Goal: Answer question/provide support

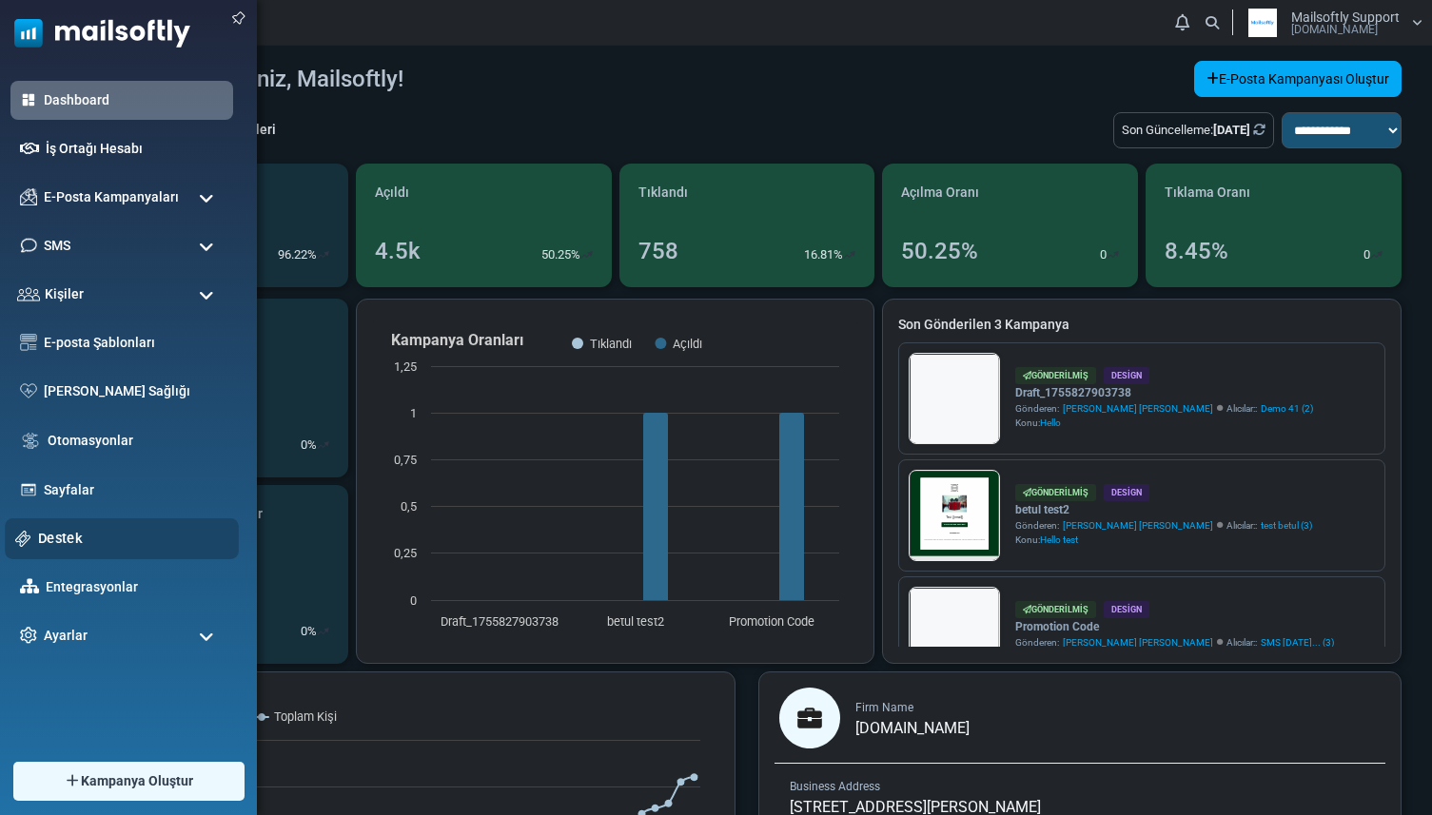
click at [26, 536] on img at bounding box center [23, 539] width 16 height 16
click at [64, 545] on link "Destek" at bounding box center [133, 538] width 190 height 21
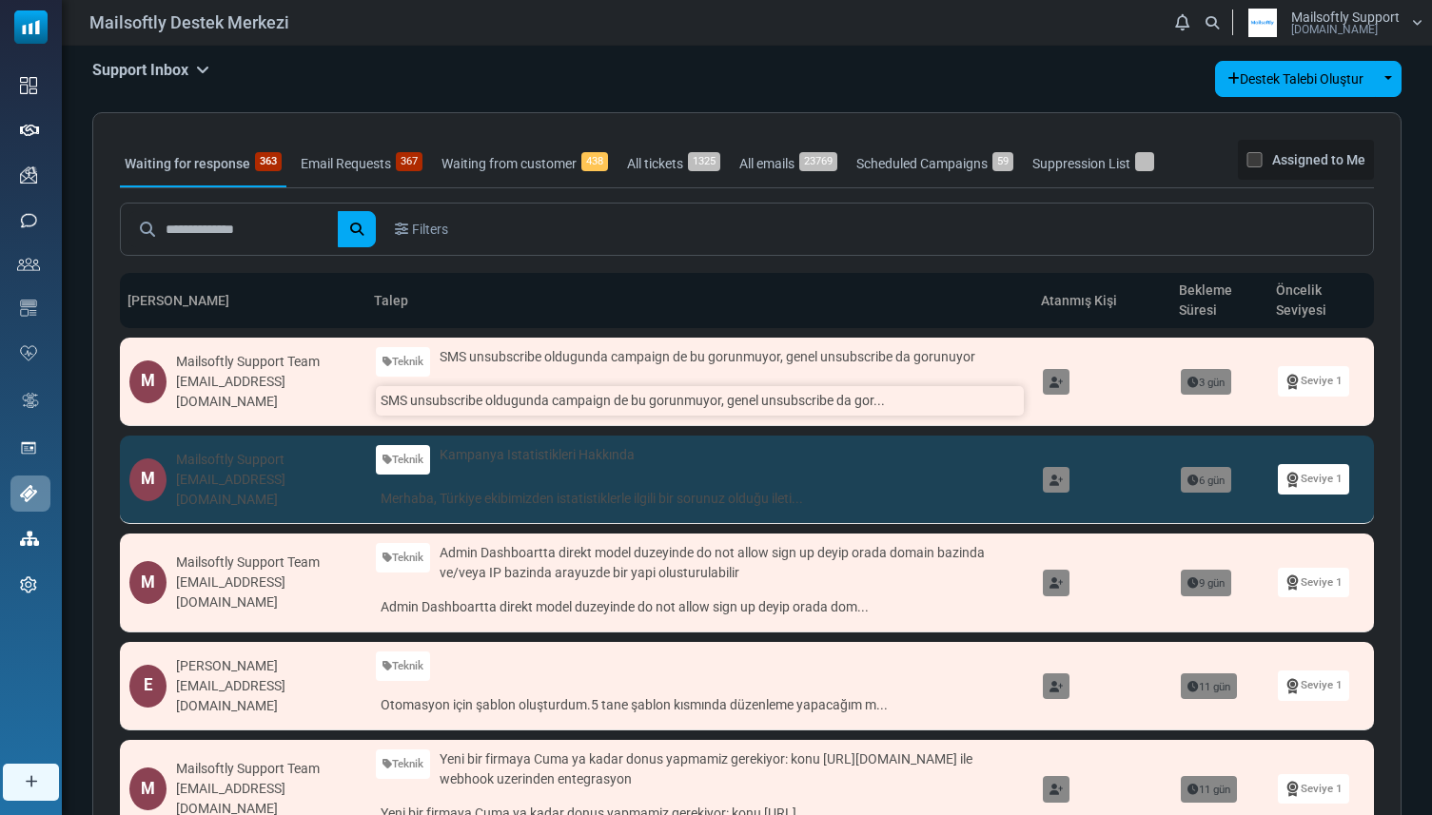
click at [578, 395] on link "SMS unsubscribe oldugunda campaign de bu gorunmuyor, genel unsubscribe da gor..." at bounding box center [700, 400] width 648 height 29
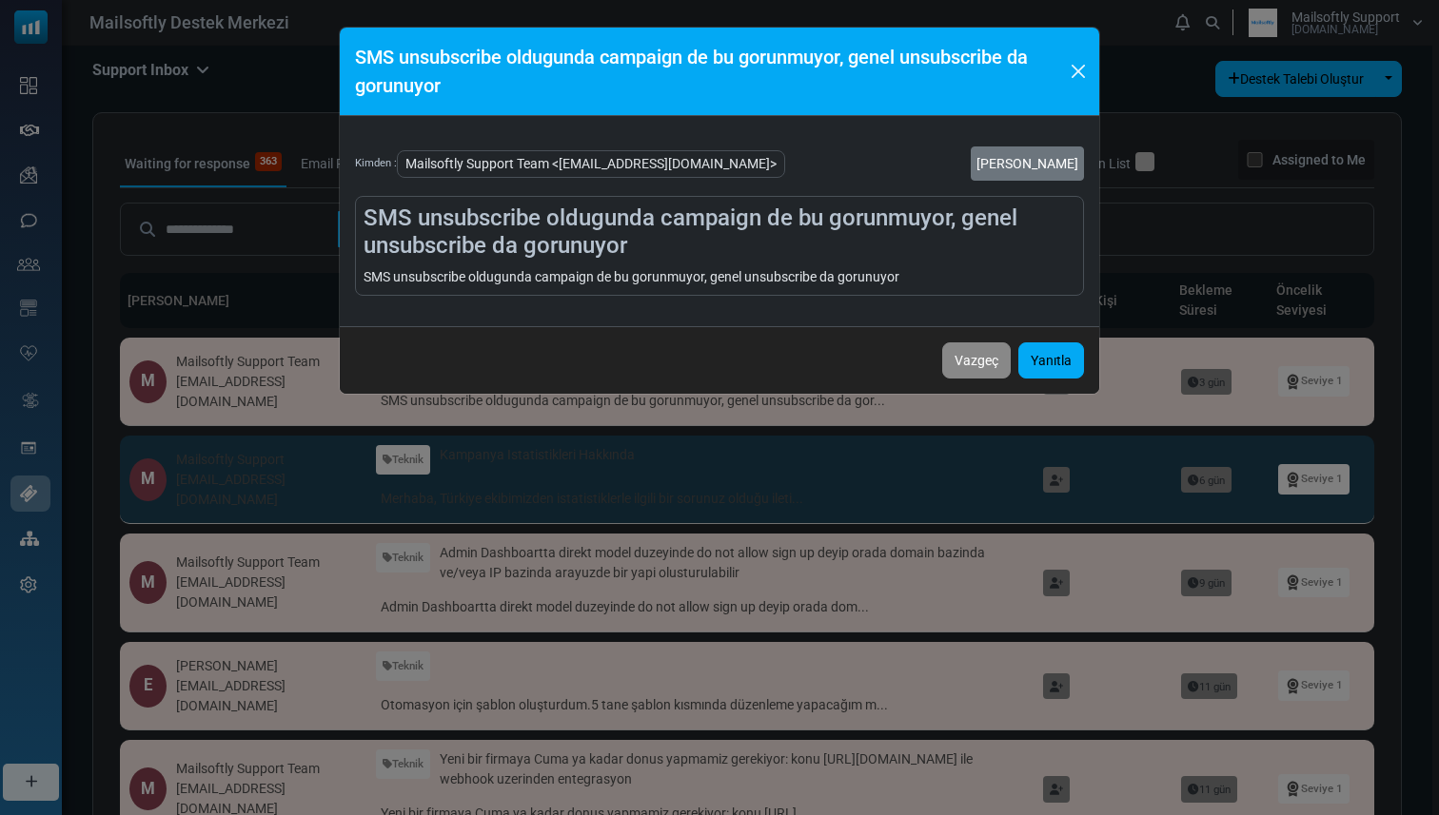
click at [580, 410] on div "SMS unsubscribe oldugunda campaign de bu gorunmuyor, genel unsubscribe da gorun…" at bounding box center [719, 407] width 1439 height 815
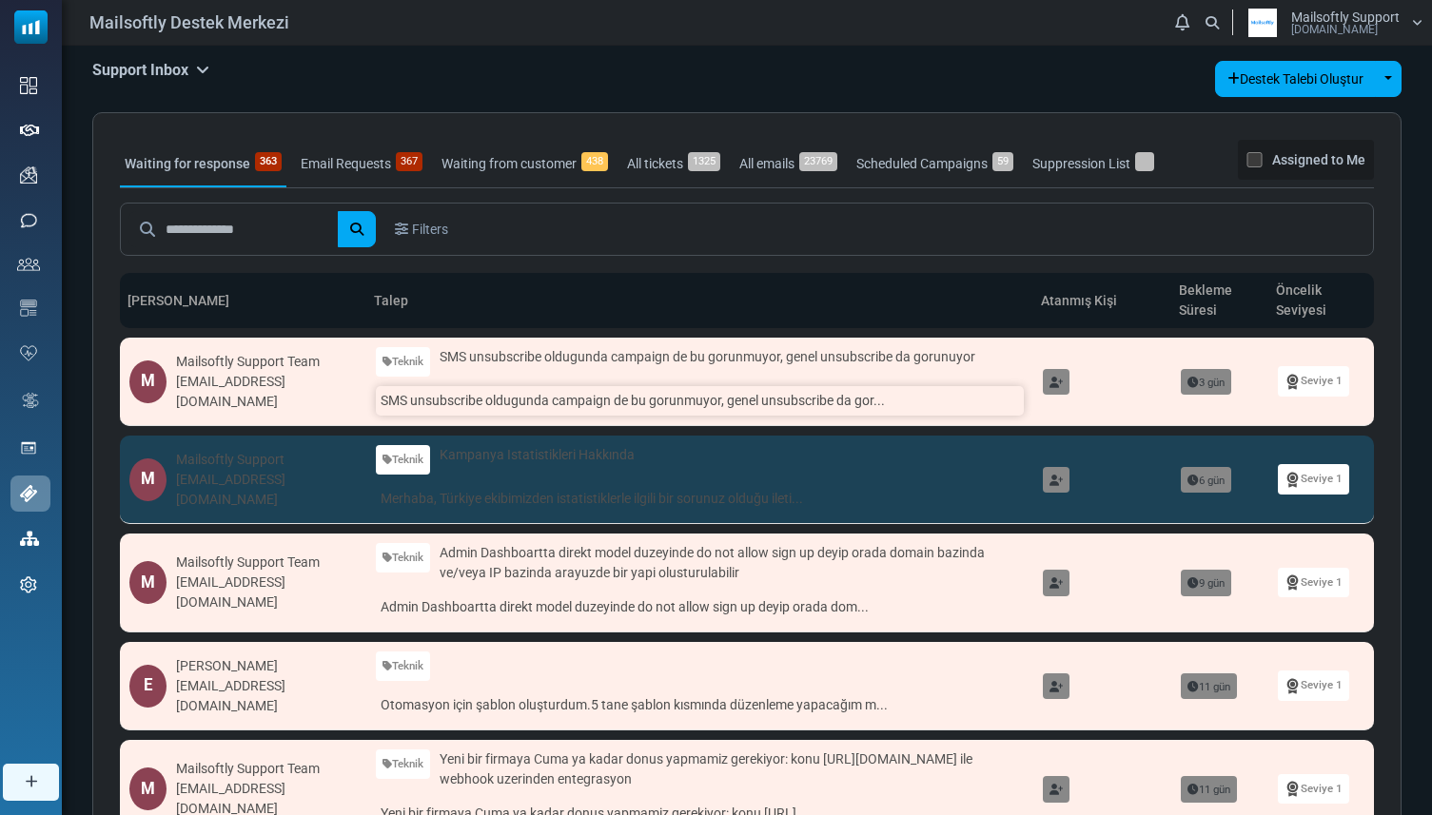
click at [581, 390] on link "SMS unsubscribe oldugunda campaign de bu gorunmuyor, genel unsubscribe da gor..." at bounding box center [700, 400] width 648 height 29
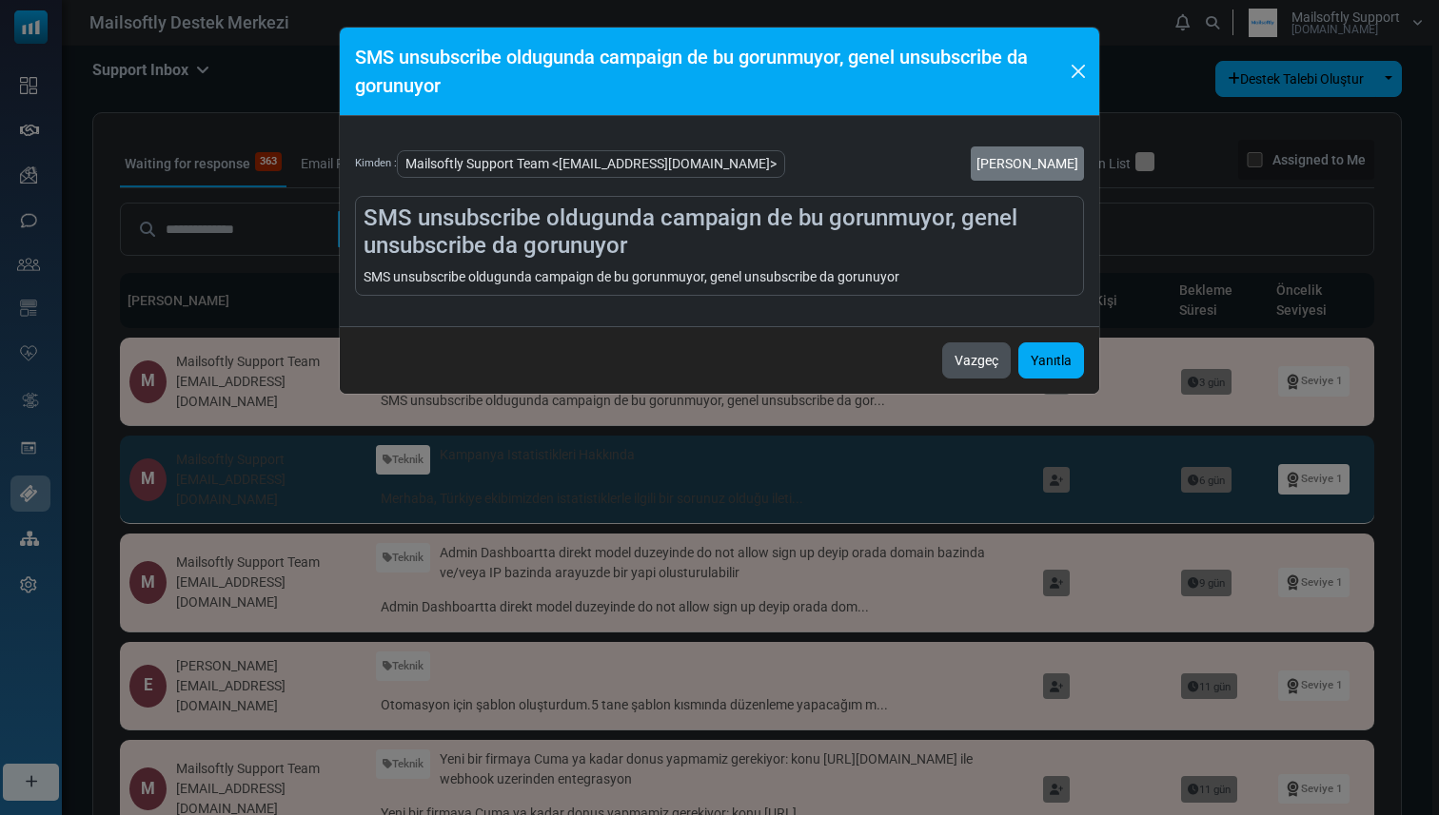
click at [943, 353] on button "Vazgeç" at bounding box center [976, 361] width 69 height 36
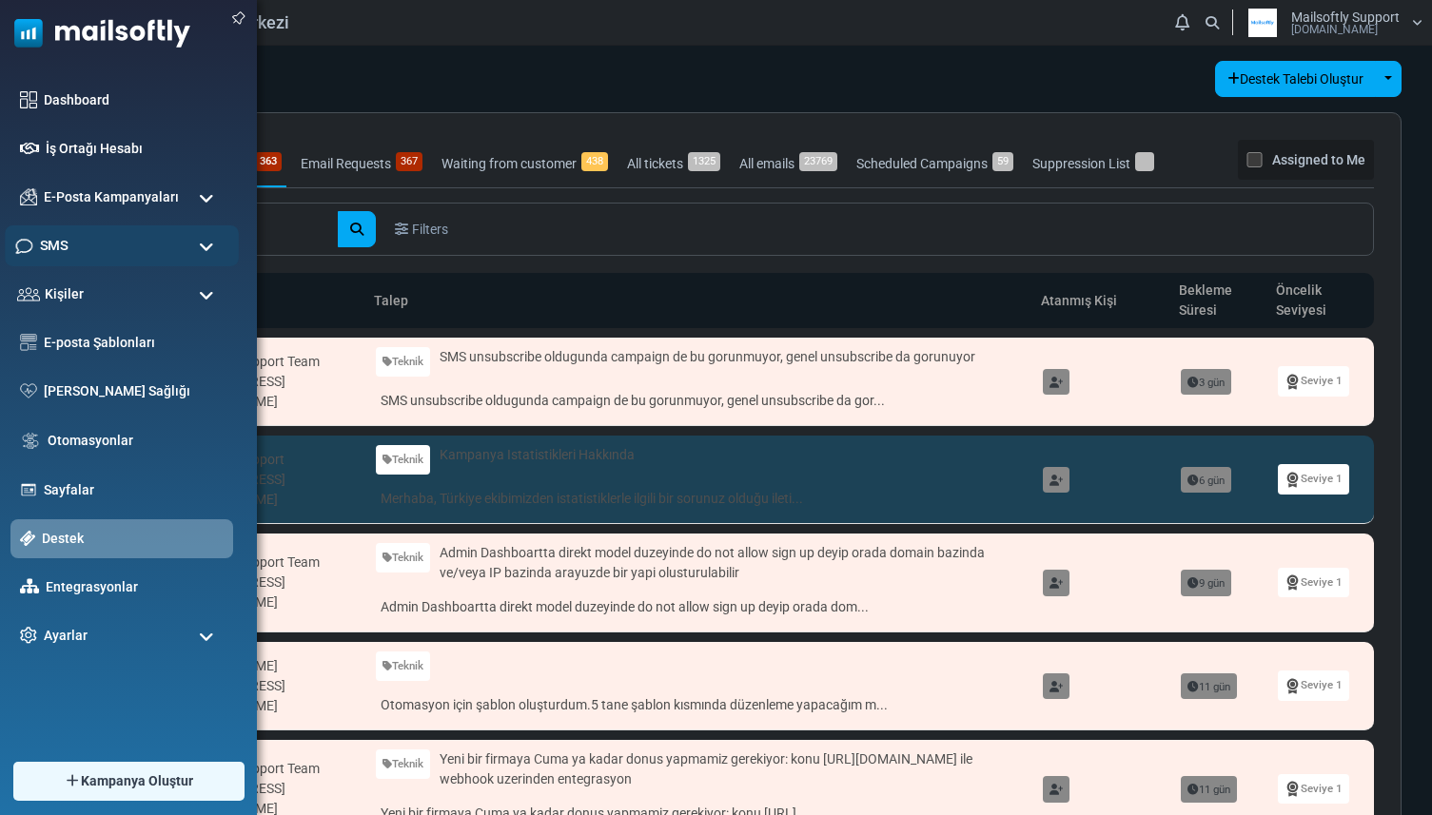
click at [67, 247] on span "SMS" at bounding box center [54, 245] width 28 height 21
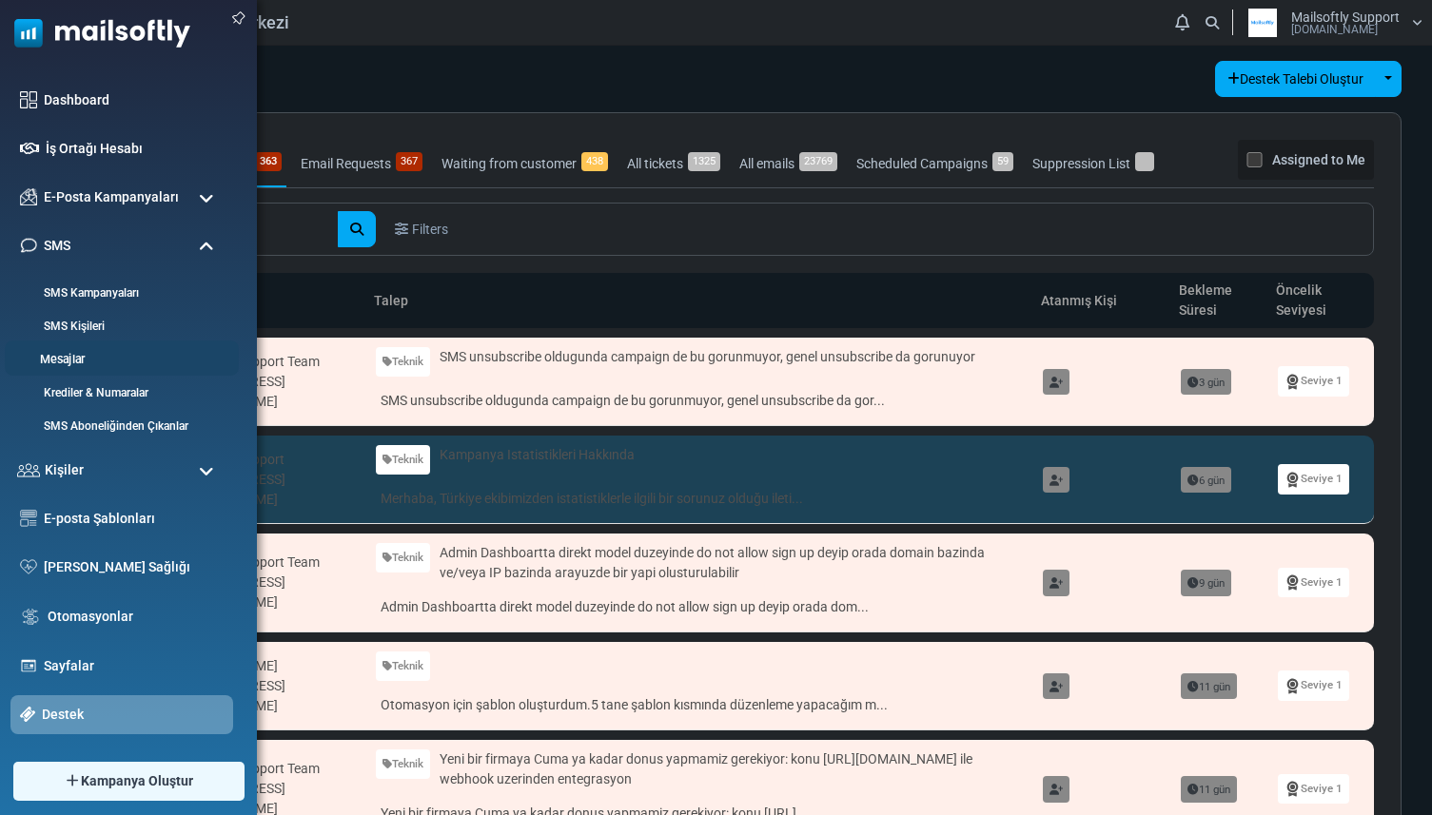
click at [69, 359] on link "Mesajlar" at bounding box center [119, 360] width 228 height 18
